Goal: Task Accomplishment & Management: Manage account settings

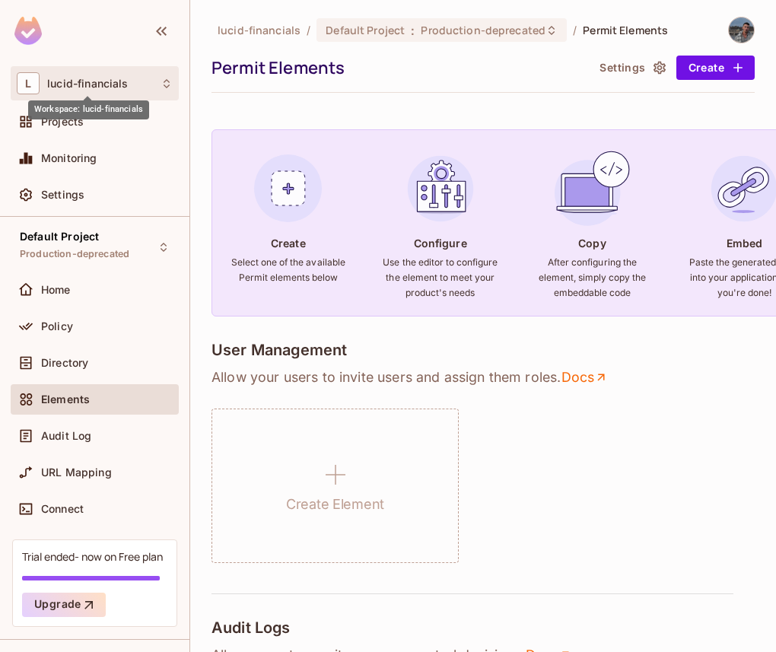
click at [74, 83] on span "lucid-financials" at bounding box center [87, 84] width 81 height 12
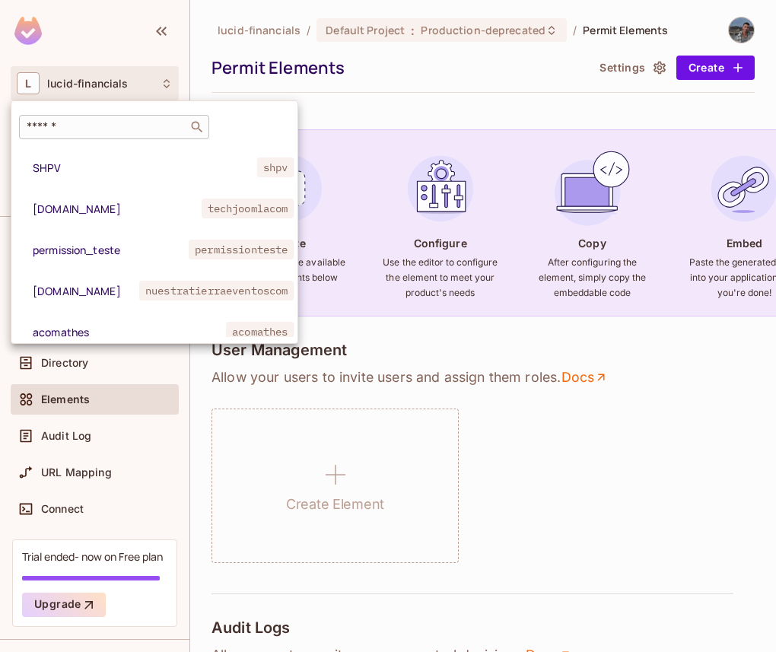
click at [97, 119] on input "text" at bounding box center [104, 126] width 160 height 15
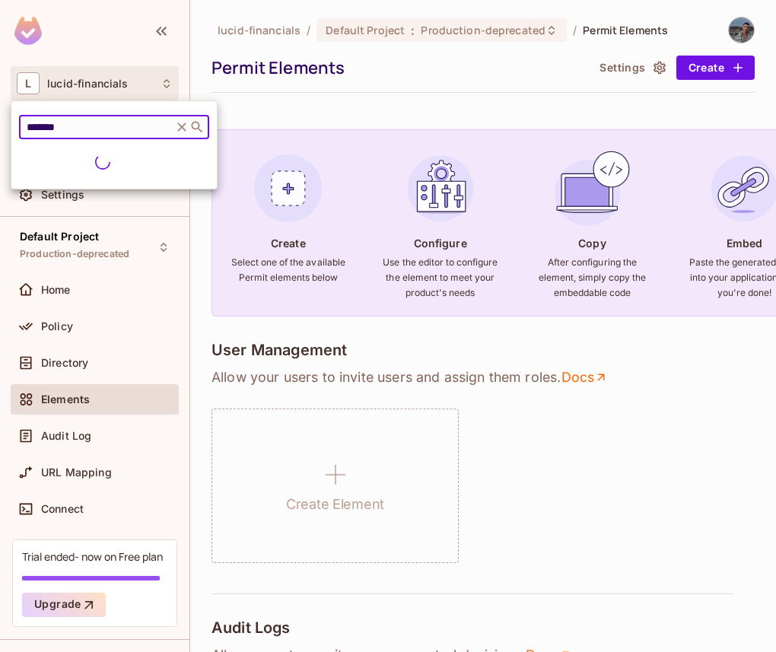
type input "********"
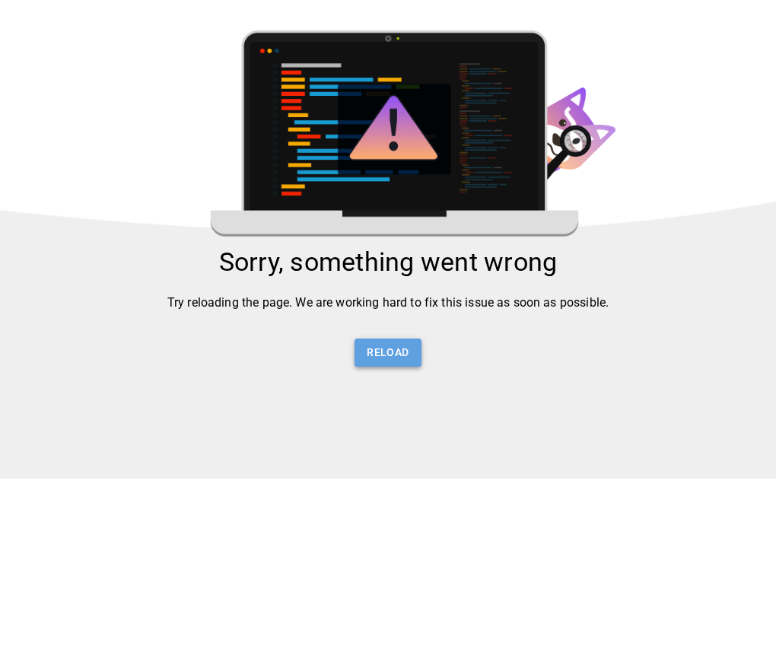
click at [390, 364] on button "Reload" at bounding box center [388, 353] width 66 height 28
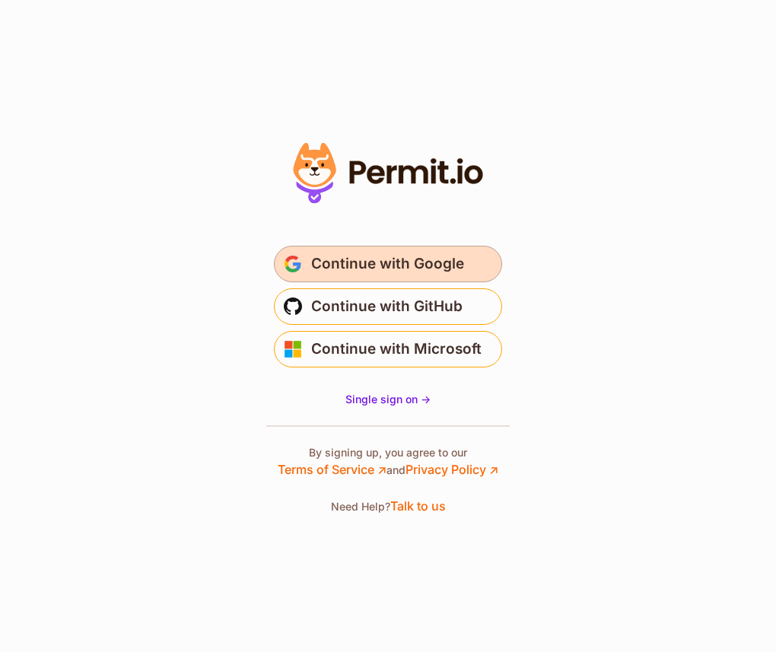
click at [332, 275] on span "Continue with Google" at bounding box center [387, 264] width 153 height 24
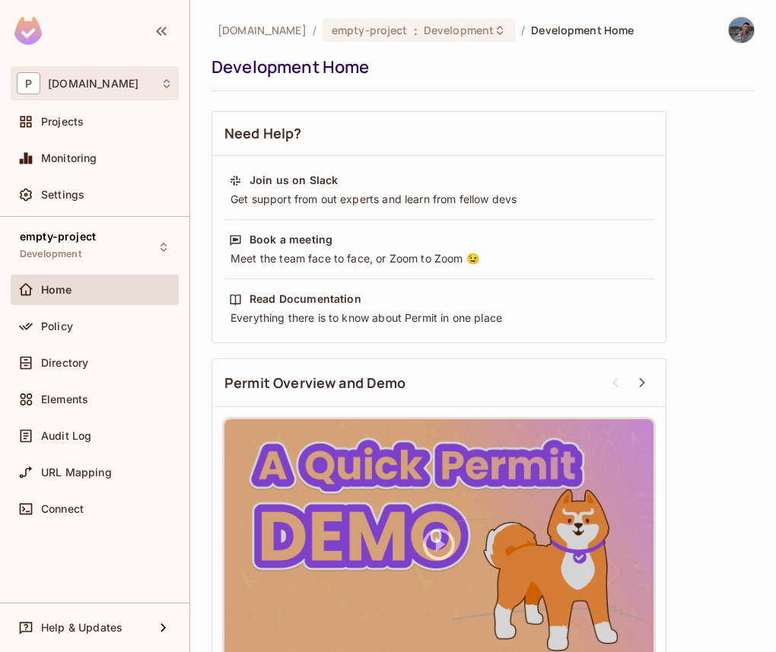
click at [102, 87] on div "P permit.io" at bounding box center [95, 83] width 156 height 22
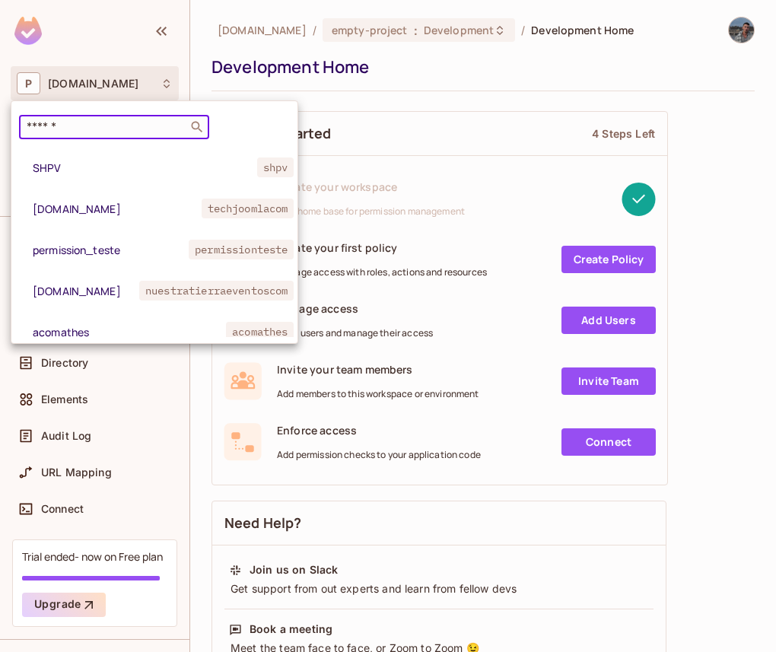
click at [82, 122] on input "text" at bounding box center [104, 126] width 160 height 15
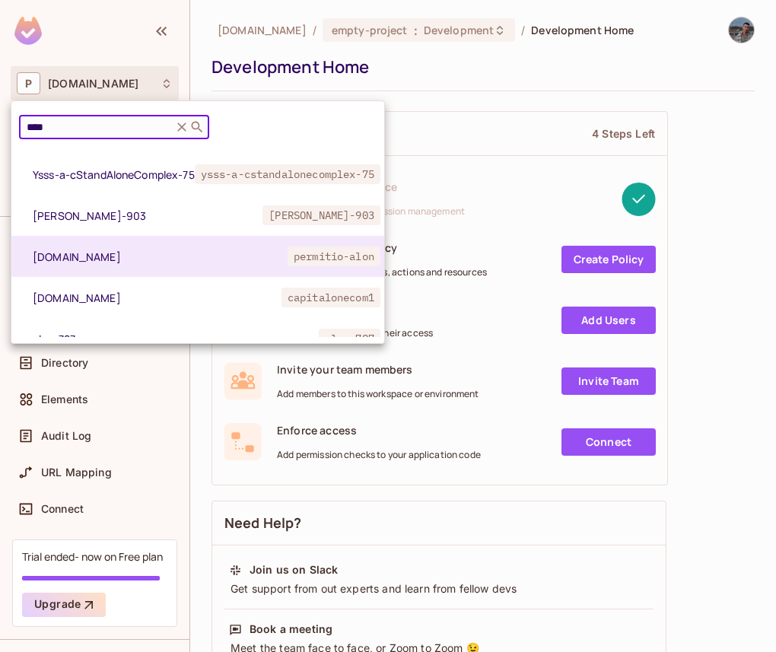
scroll to position [293, 0]
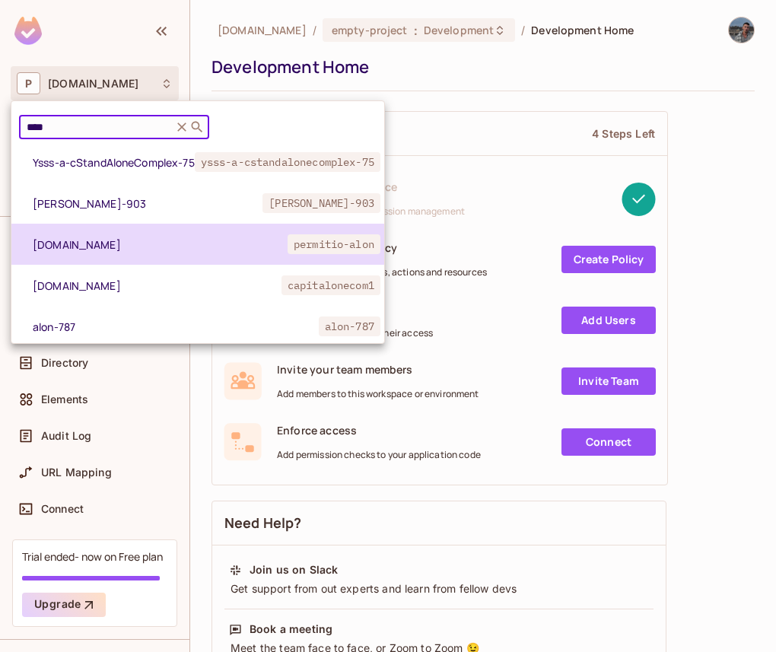
type input "****"
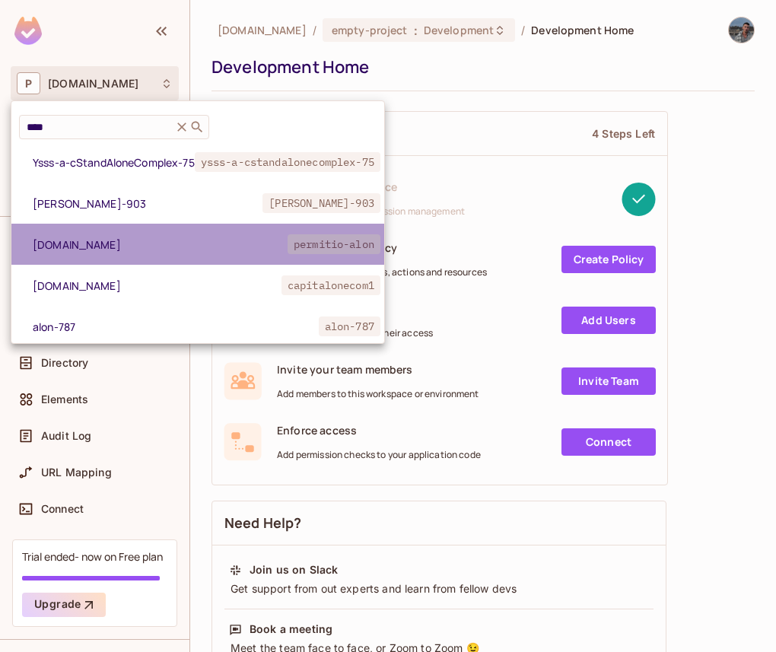
click at [185, 231] on li "permit.io permitio-alon" at bounding box center [197, 244] width 373 height 41
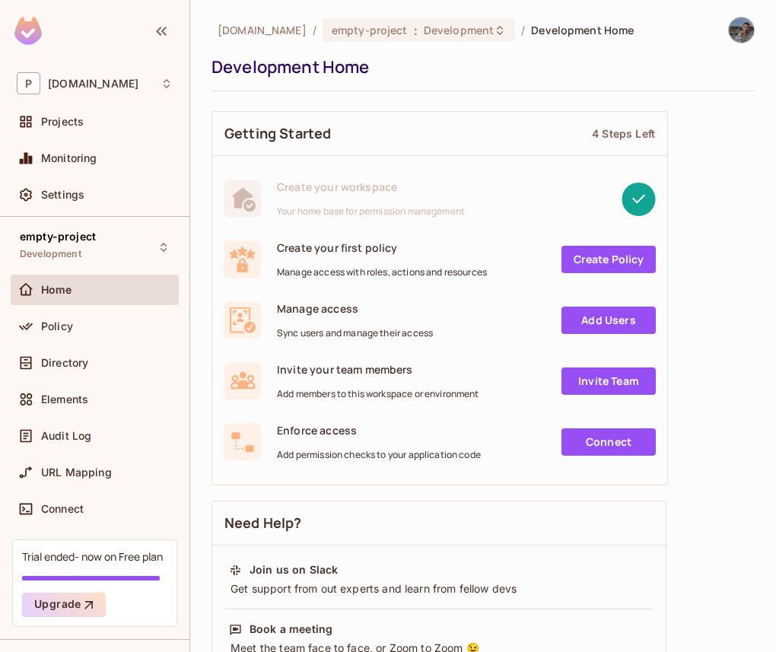
click at [730, 38] on div at bounding box center [734, 30] width 40 height 27
click at [730, 38] on div at bounding box center [741, 30] width 27 height 27
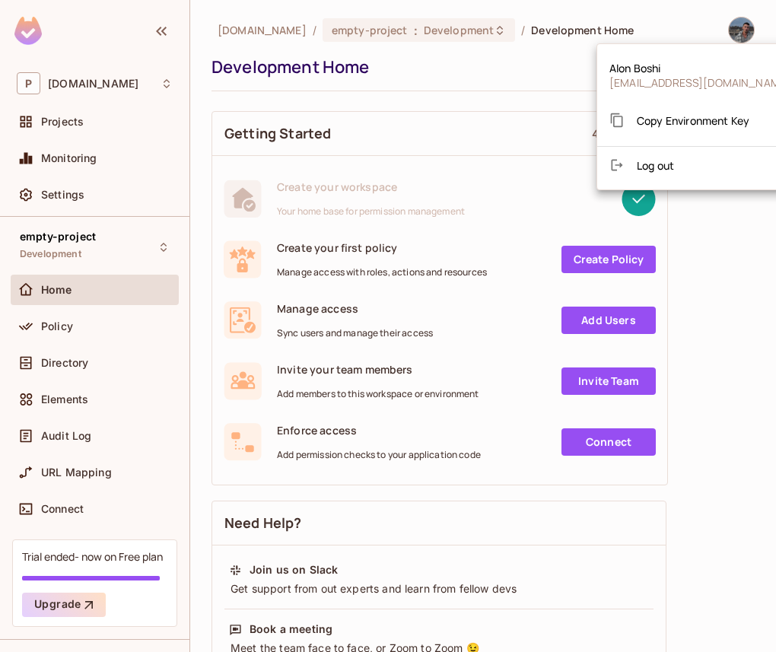
click at [698, 131] on div "Copy Environment Key" at bounding box center [679, 120] width 140 height 30
click at [724, 281] on div at bounding box center [388, 326] width 776 height 652
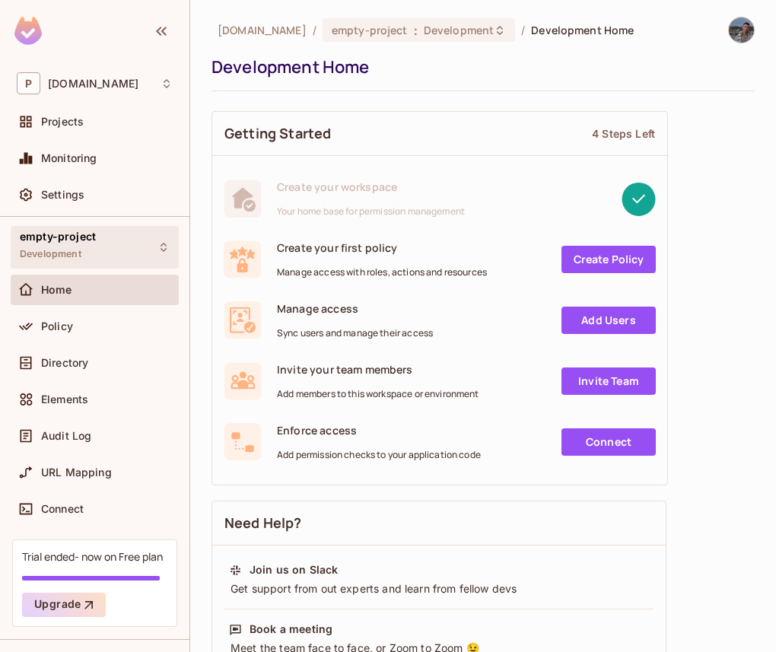
click at [102, 243] on div "empty-project Development" at bounding box center [95, 247] width 168 height 42
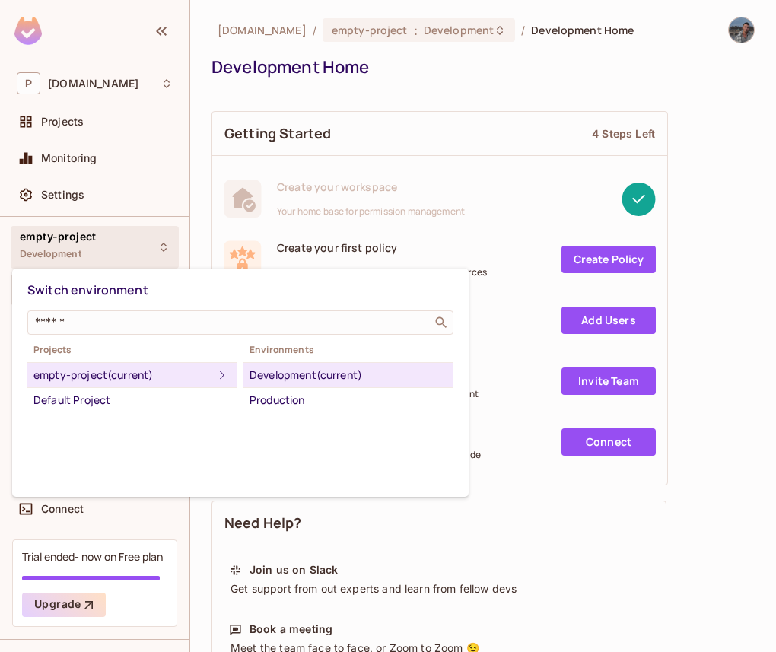
click at [275, 380] on div "Development (current)" at bounding box center [349, 375] width 198 height 18
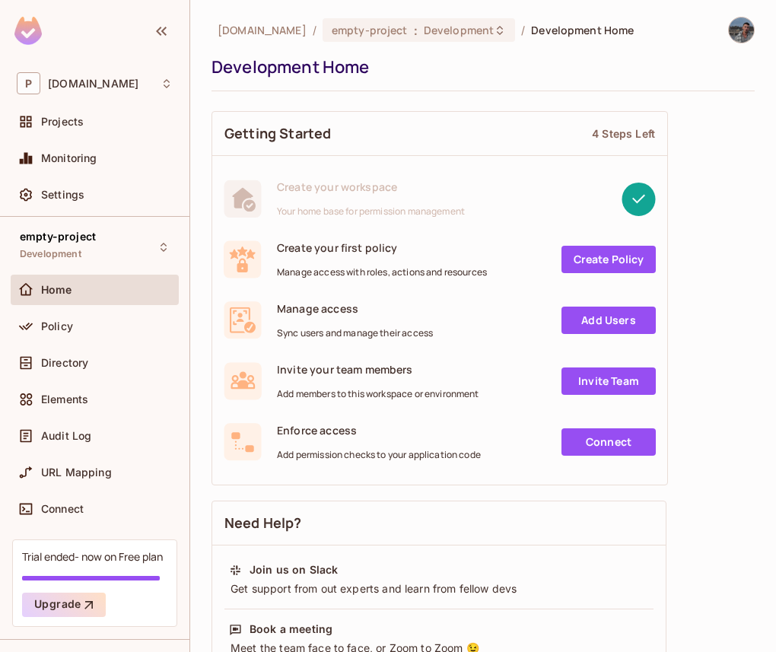
click at [101, 342] on div "Policy" at bounding box center [95, 329] width 168 height 37
click at [97, 329] on div "Policy" at bounding box center [107, 326] width 132 height 12
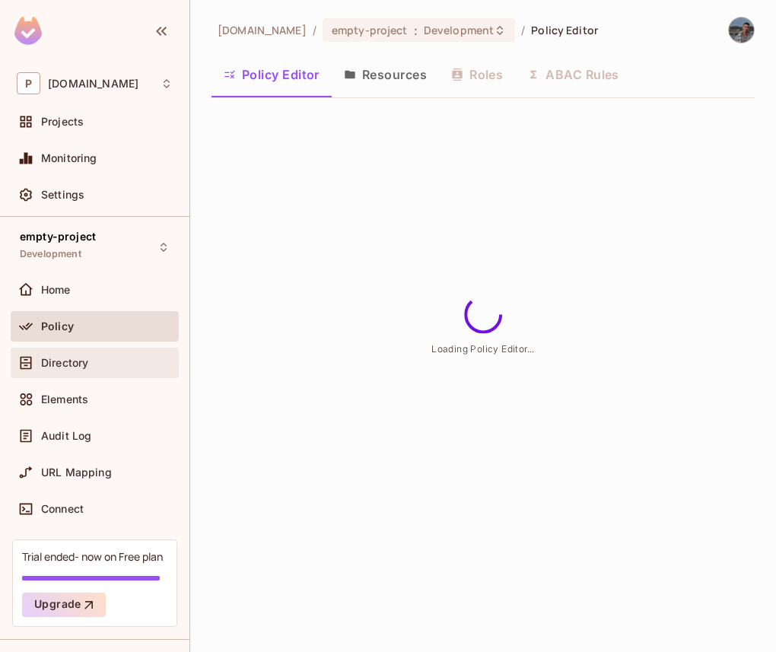
click at [97, 359] on div "Directory" at bounding box center [107, 363] width 132 height 12
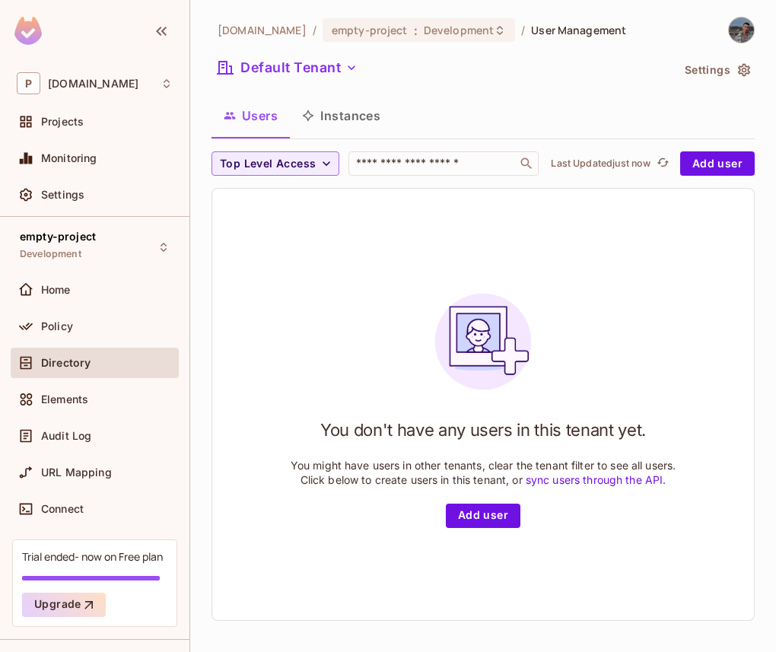
click at [734, 24] on img at bounding box center [741, 29] width 25 height 25
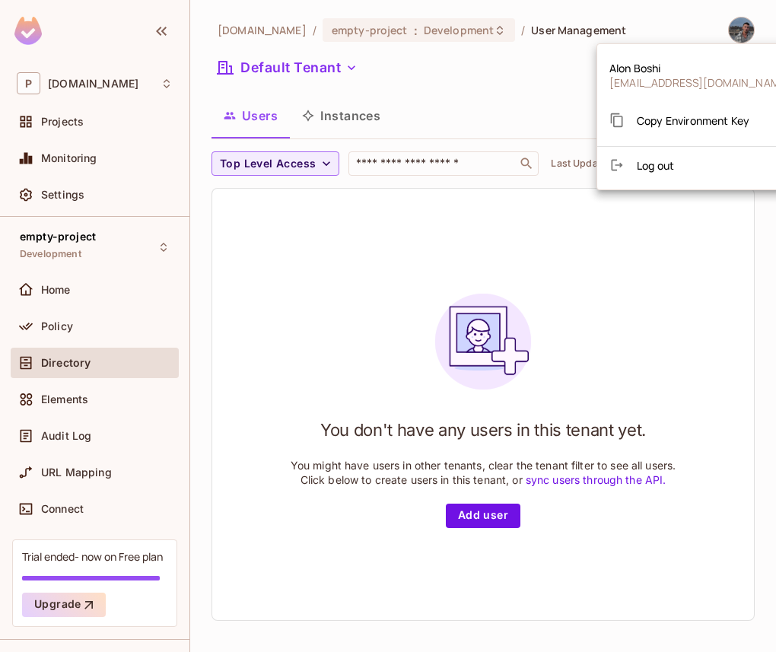
click at [666, 128] on div "Copy Environment Key" at bounding box center [679, 120] width 140 height 30
click at [683, 116] on span "Copy Environment Key" at bounding box center [693, 120] width 113 height 14
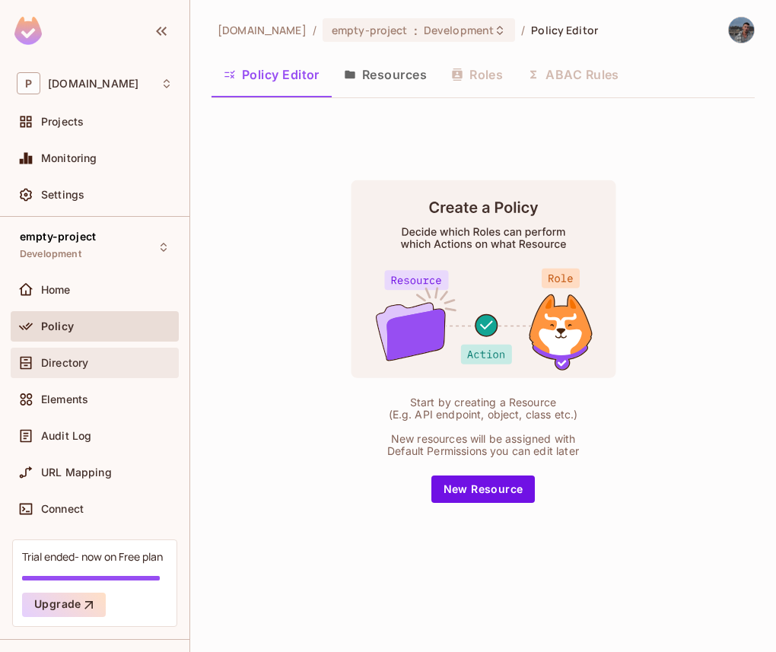
click at [94, 359] on div "Directory" at bounding box center [107, 363] width 132 height 12
